Goal: Task Accomplishment & Management: Manage account settings

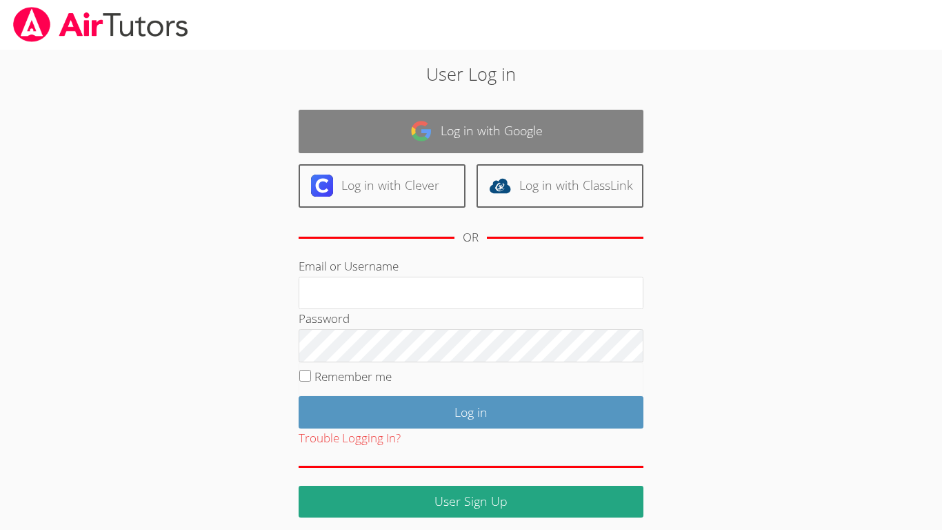
click at [542, 143] on link "Log in with Google" at bounding box center [471, 131] width 345 height 43
click at [488, 132] on link "Log in with Google" at bounding box center [471, 131] width 345 height 43
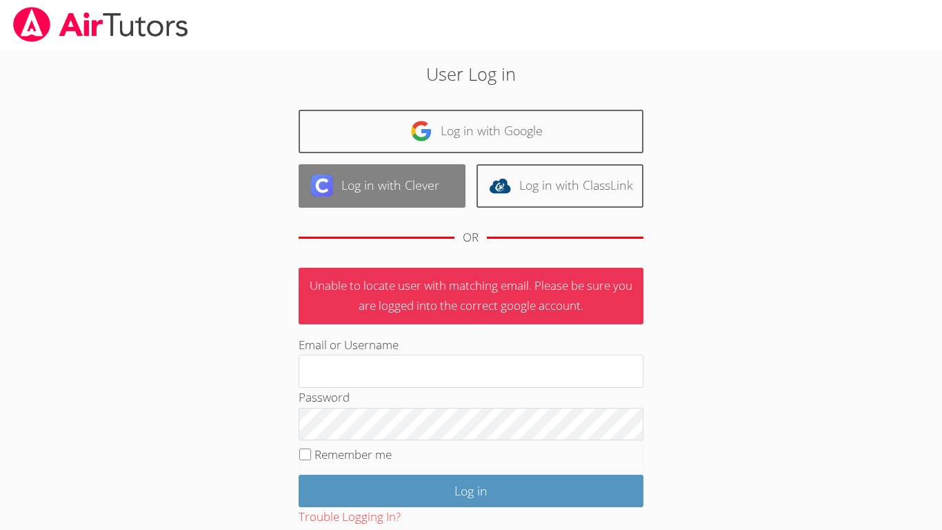
click at [388, 206] on link "Log in with Clever" at bounding box center [382, 185] width 167 height 43
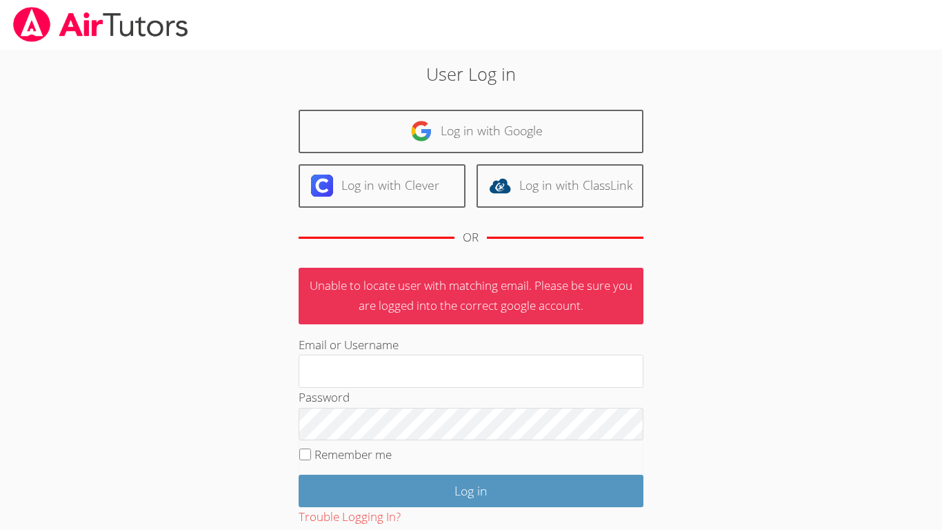
click at [599, 161] on div "Log in with Google Log in with Clever Log in with ClassLink OR" at bounding box center [471, 183] width 345 height 147
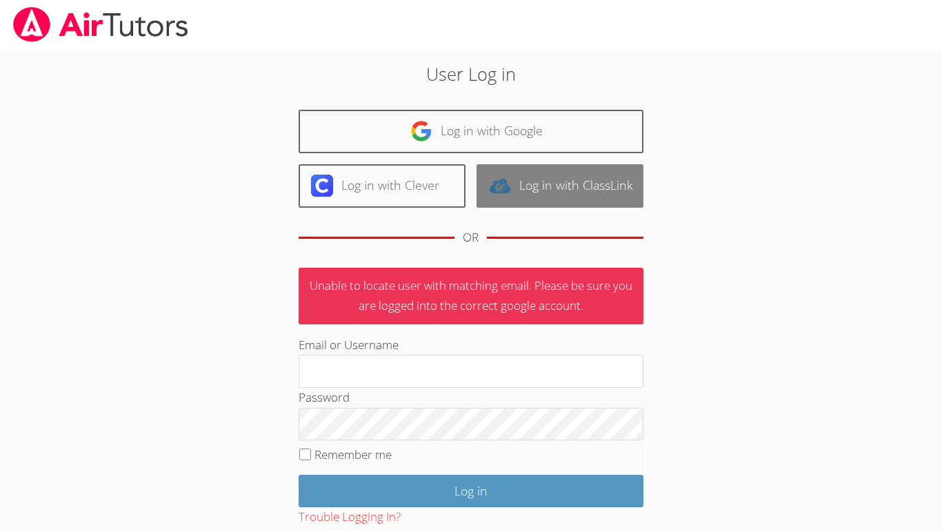
click at [608, 168] on link "Log in with ClassLink" at bounding box center [560, 185] width 167 height 43
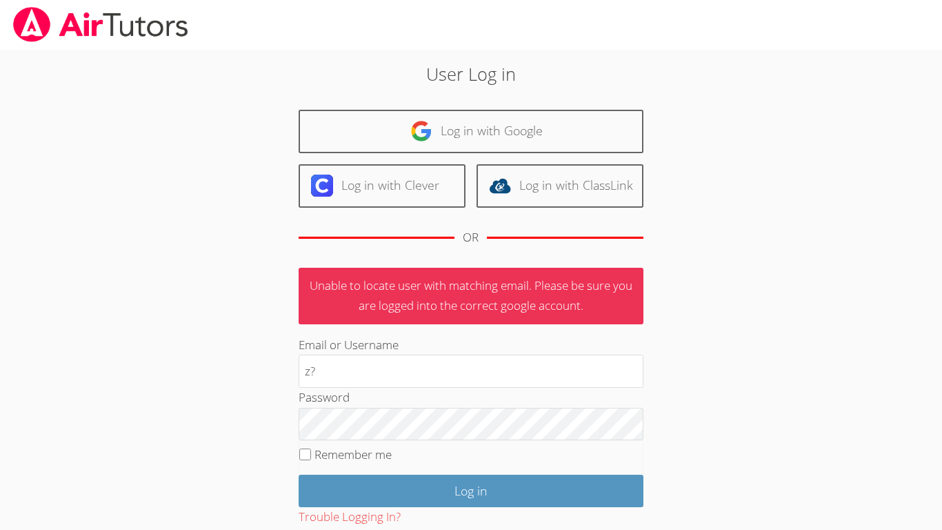
type input "z?"
